Goal: Task Accomplishment & Management: Use online tool/utility

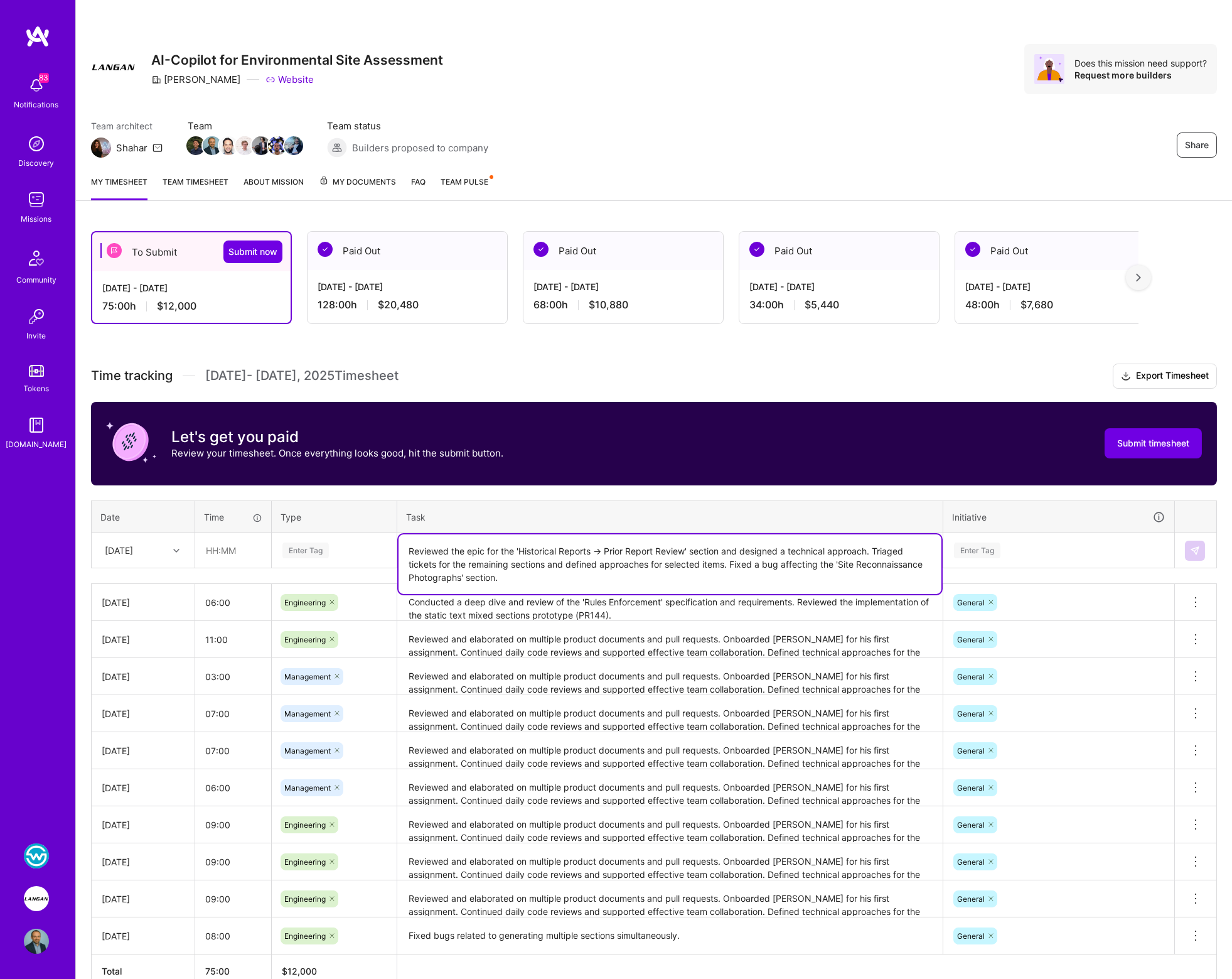
click at [312, 548] on div "Enter Tag" at bounding box center [306, 549] width 47 height 20
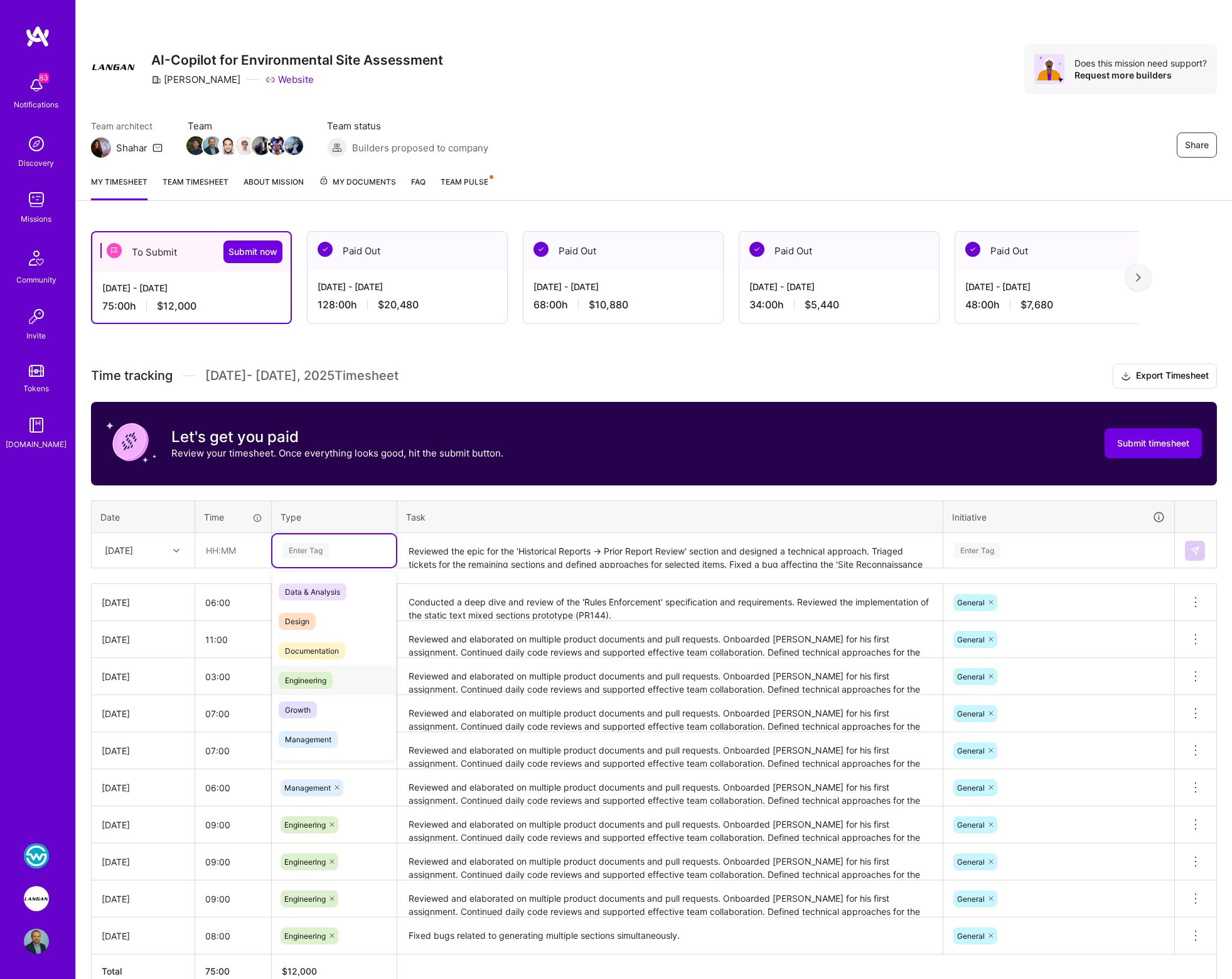
click at [308, 676] on span "Engineering" at bounding box center [306, 680] width 54 height 17
click at [306, 709] on span "Management" at bounding box center [308, 709] width 59 height 17
drag, startPoint x: 593, startPoint y: 551, endPoint x: 756, endPoint y: 557, distance: 163.1
click at [597, 551] on textarea "Reviewed the epic for the 'Historical Reports → Prior Report Review' section an…" at bounding box center [670, 551] width 543 height 34
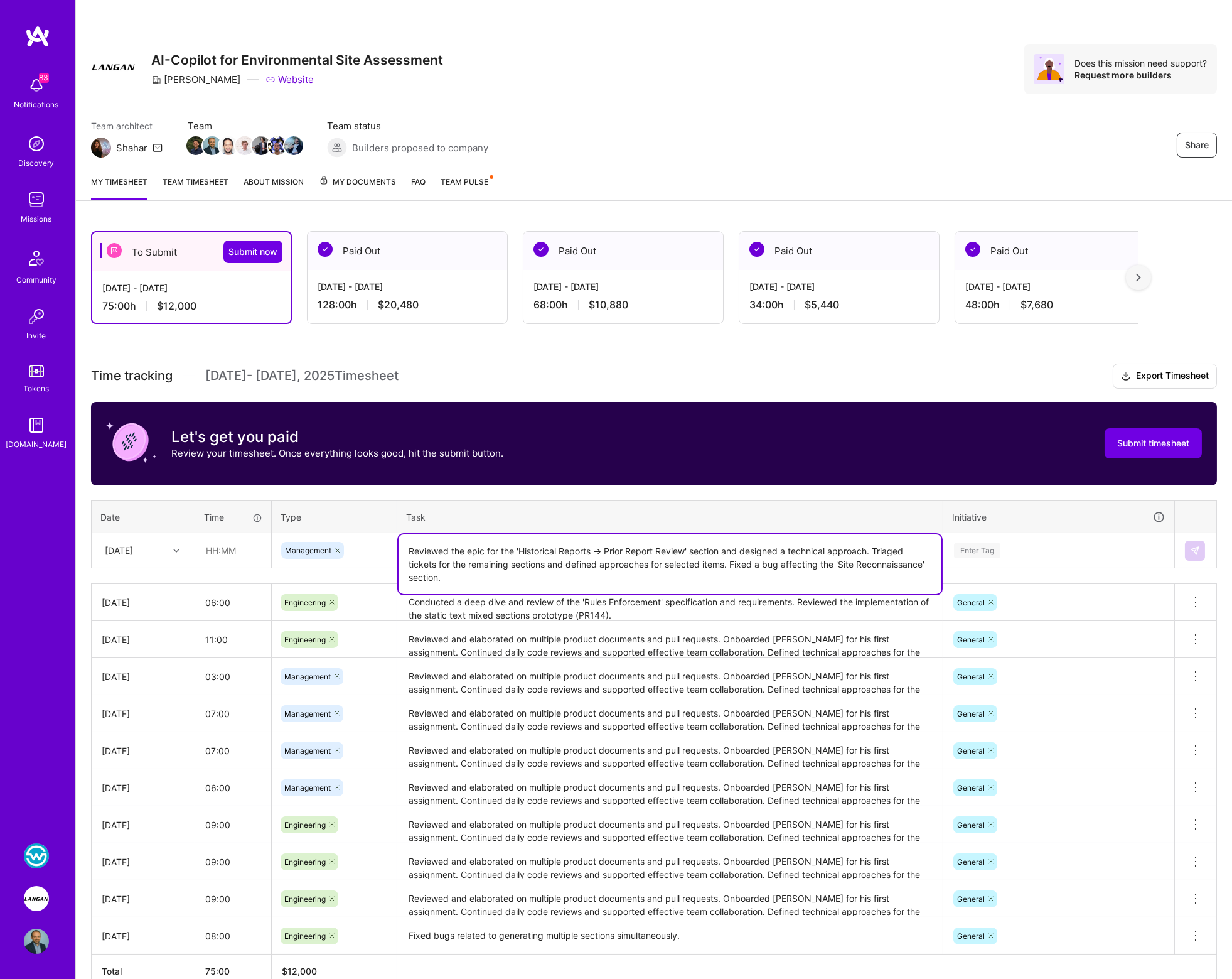
type textarea "Reviewed the epic for the 'Historical Reports → Prior Report Review' section an…"
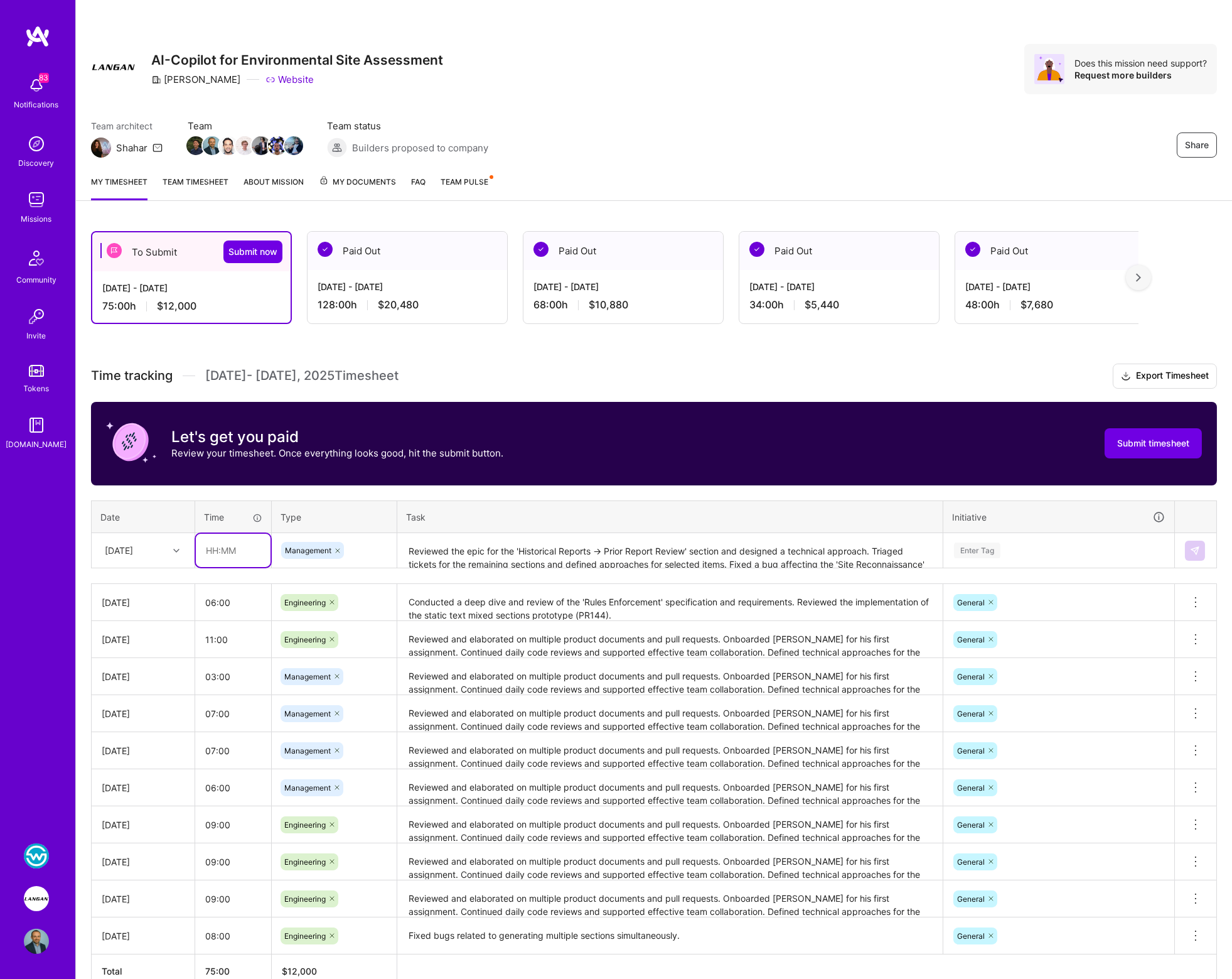
click at [210, 544] on input "text" at bounding box center [233, 550] width 75 height 34
type input "05:00"
click at [157, 552] on div "[DATE]" at bounding box center [133, 550] width 69 height 21
click at [133, 551] on div "[DATE]" at bounding box center [119, 550] width 28 height 13
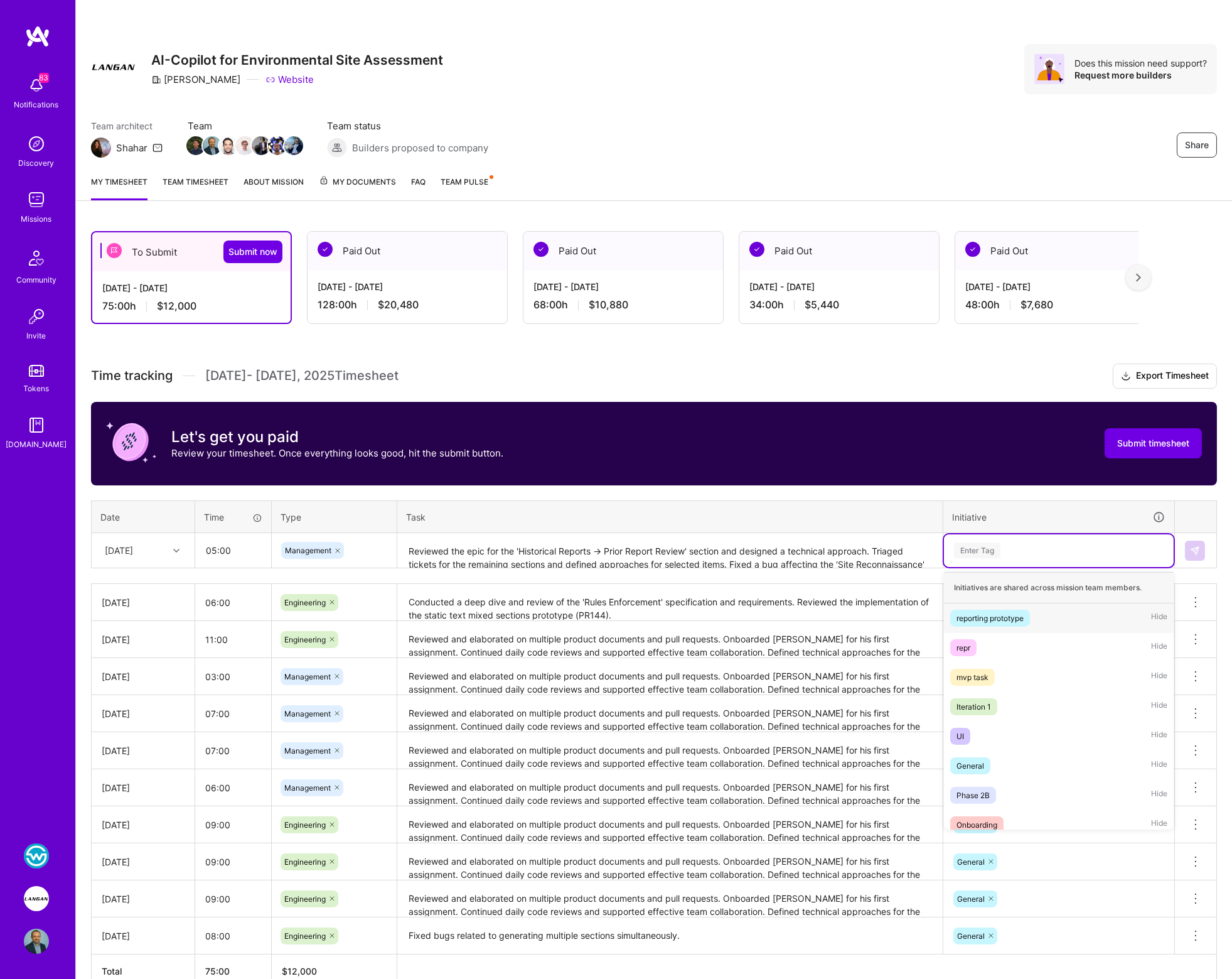
click at [992, 548] on div "Enter Tag" at bounding box center [977, 549] width 47 height 20
click at [983, 768] on div "General" at bounding box center [971, 766] width 28 height 13
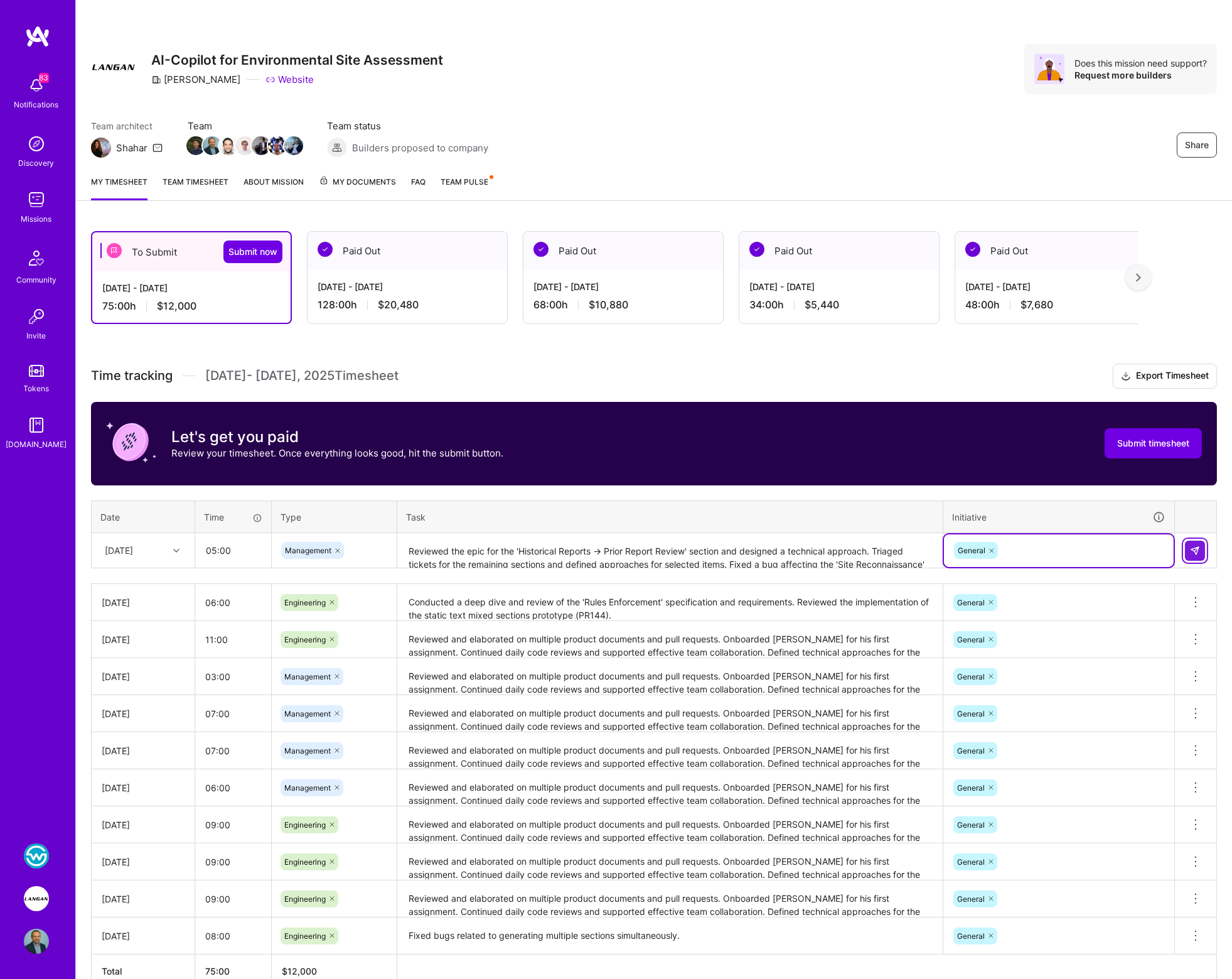
click at [1195, 548] on img at bounding box center [1195, 550] width 10 height 10
